Goal: Task Accomplishment & Management: Manage account settings

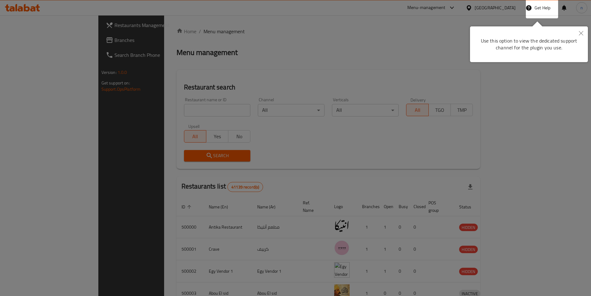
click at [582, 29] on button "Close" at bounding box center [582, 33] width 14 height 14
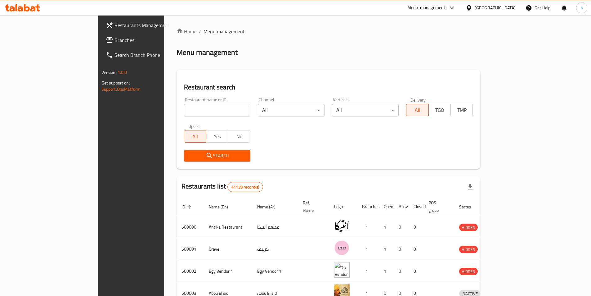
click at [115, 39] on span "Branches" at bounding box center [154, 39] width 78 height 7
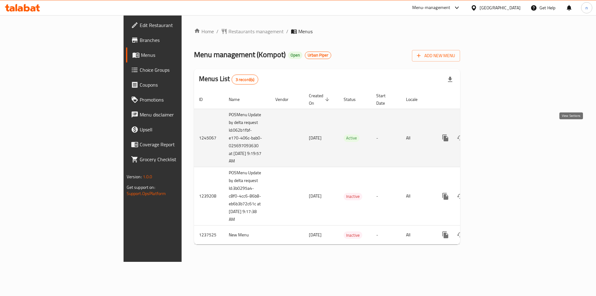
click at [494, 134] on icon "enhanced table" at bounding box center [489, 137] width 7 height 7
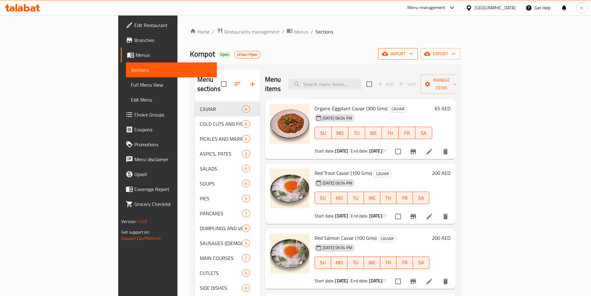
click at [414, 53] on icon "button" at bounding box center [411, 54] width 6 height 6
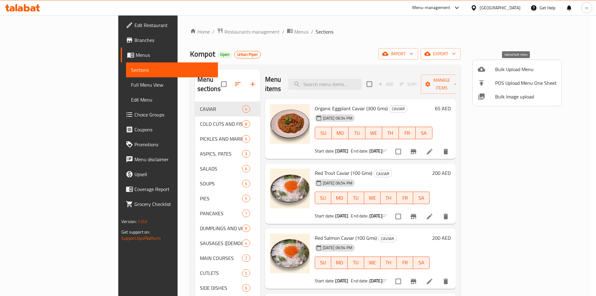
click at [513, 71] on span "Bulk Upload Menu" at bounding box center [525, 68] width 61 height 7
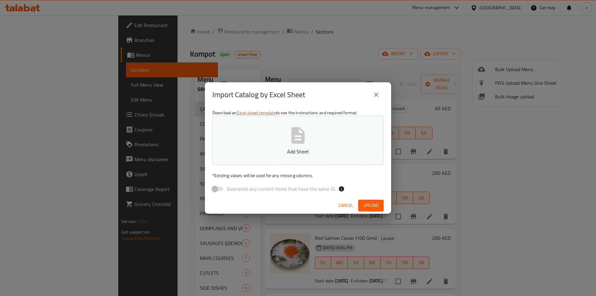
click at [277, 44] on div "Import Catalog by Excel Sheet Download an Excel sheet template to see the instr…" at bounding box center [298, 148] width 596 height 296
click at [377, 94] on icon "close" at bounding box center [376, 94] width 4 height 4
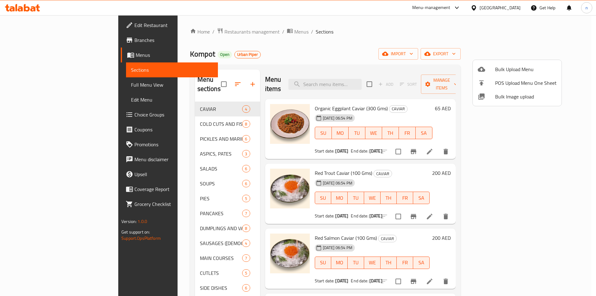
click at [565, 55] on div at bounding box center [298, 148] width 596 height 296
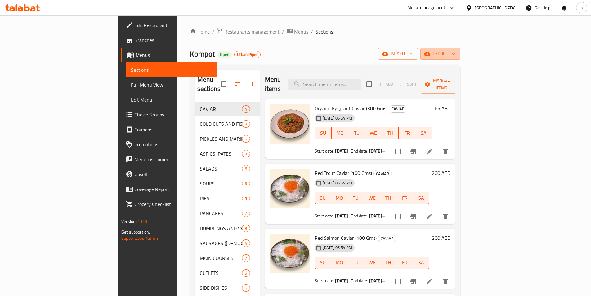
click at [456, 55] on span "export" at bounding box center [441, 54] width 30 height 8
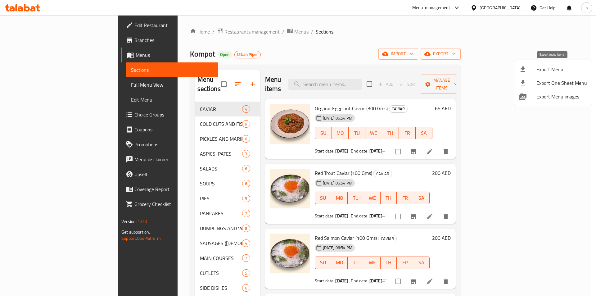
click at [552, 66] on span "Export Menu" at bounding box center [561, 68] width 51 height 7
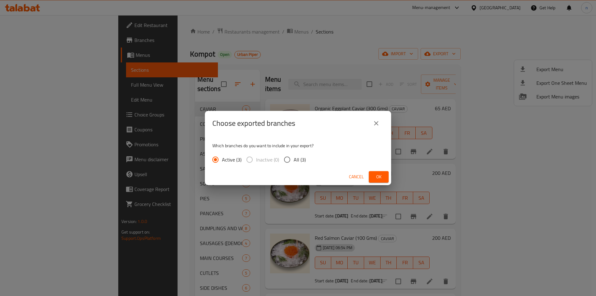
click at [283, 159] on input "All (3)" at bounding box center [287, 159] width 13 height 13
radio input "true"
click at [370, 176] on button "Ok" at bounding box center [379, 176] width 20 height 11
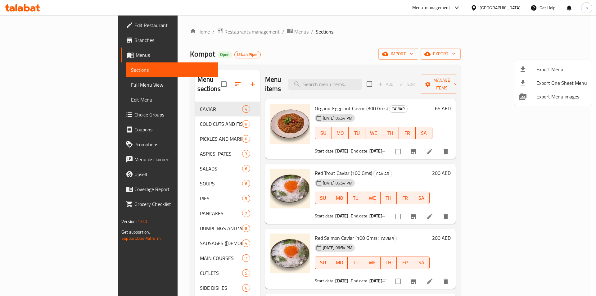
click at [47, 24] on div at bounding box center [298, 148] width 596 height 296
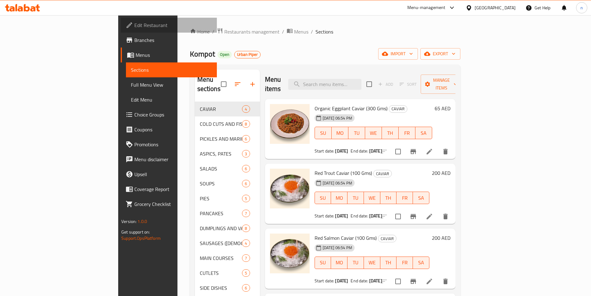
click at [134, 24] on span "Edit Restaurant" at bounding box center [173, 24] width 78 height 7
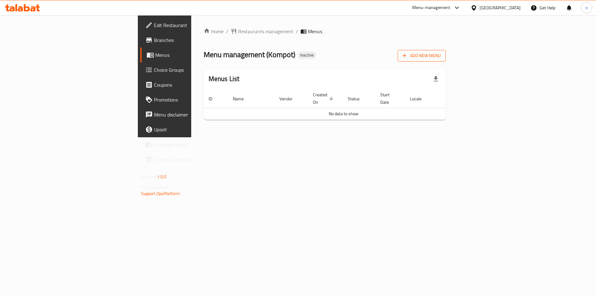
click at [441, 59] on span "Add New Menu" at bounding box center [422, 56] width 38 height 8
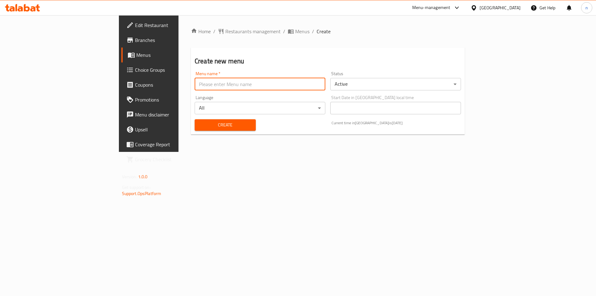
click at [241, 81] on input "text" at bounding box center [260, 84] width 131 height 12
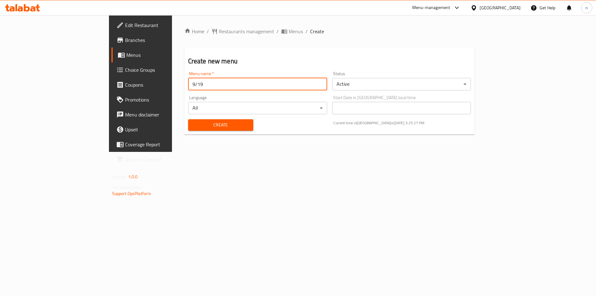
type input "9/19"
click at [193, 126] on span "Create" at bounding box center [220, 125] width 55 height 8
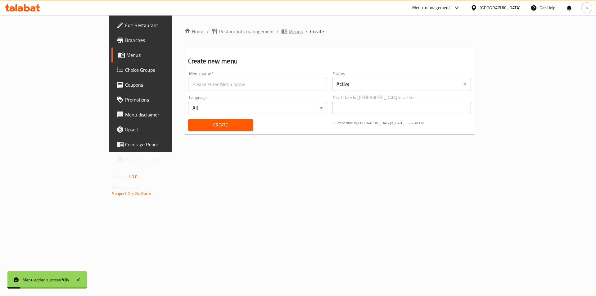
click at [289, 33] on span "Menus" at bounding box center [296, 31] width 14 height 7
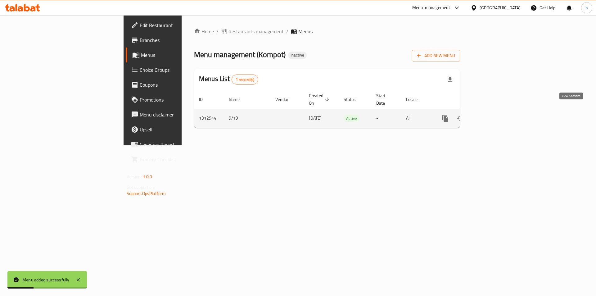
click at [498, 111] on link "enhanced table" at bounding box center [490, 118] width 15 height 15
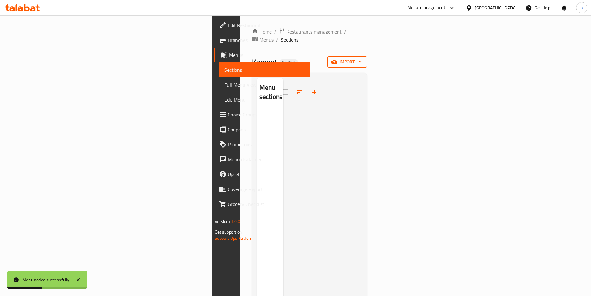
click at [362, 58] on span "import" at bounding box center [347, 62] width 30 height 8
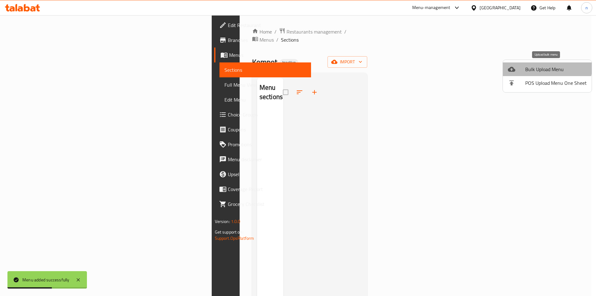
click at [537, 64] on li "Bulk Upload Menu" at bounding box center [547, 69] width 89 height 14
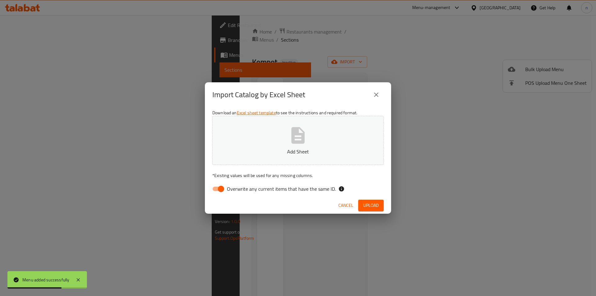
click at [214, 191] on input "Overwrite any current items that have the same ID." at bounding box center [220, 189] width 35 height 12
checkbox input "false"
drag, startPoint x: 373, startPoint y: 208, endPoint x: 378, endPoint y: 214, distance: 8.6
click at [373, 208] on span "Upload" at bounding box center [371, 205] width 16 height 8
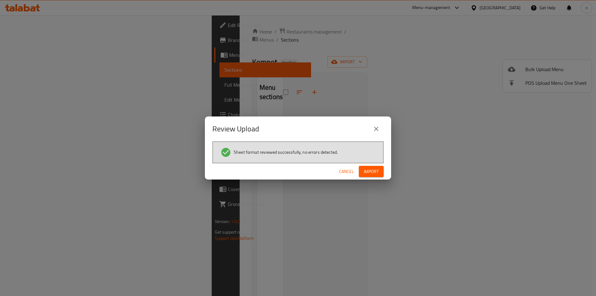
click at [369, 165] on div "Cancel Import" at bounding box center [298, 171] width 186 height 16
click at [370, 172] on span "Import" at bounding box center [371, 172] width 15 height 8
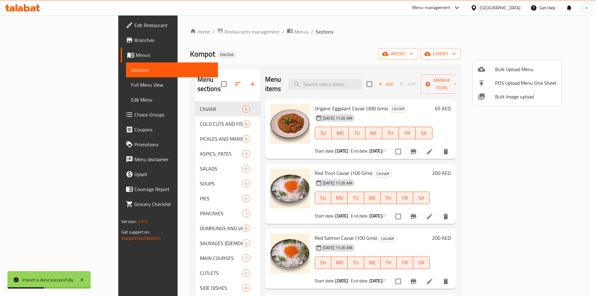
click at [340, 43] on div at bounding box center [298, 148] width 596 height 296
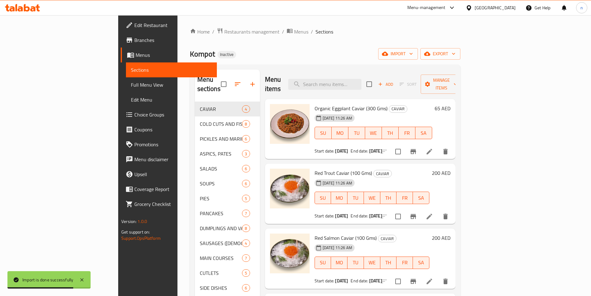
click at [353, 27] on div "Home / Restaurants management / Menus / Sections Kompot Inactive import export …" at bounding box center [325, 217] width 295 height 404
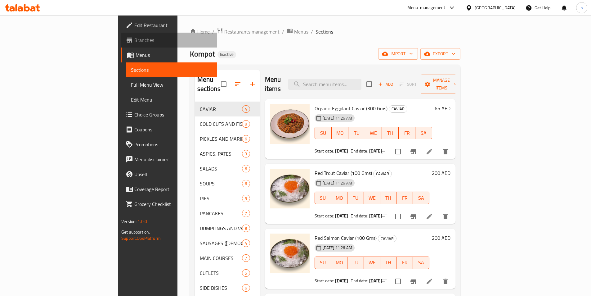
click at [134, 41] on span "Branches" at bounding box center [173, 39] width 78 height 7
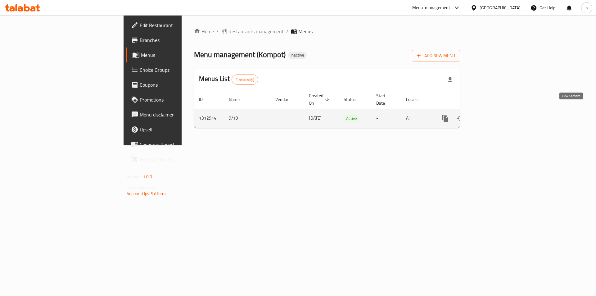
click at [494, 115] on icon "enhanced table" at bounding box center [489, 118] width 7 height 7
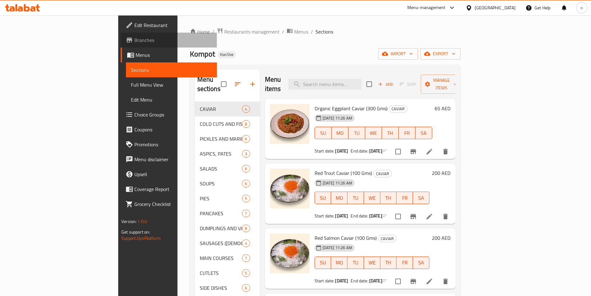
click at [134, 40] on span "Branches" at bounding box center [173, 39] width 78 height 7
